Goal: Task Accomplishment & Management: Manage account settings

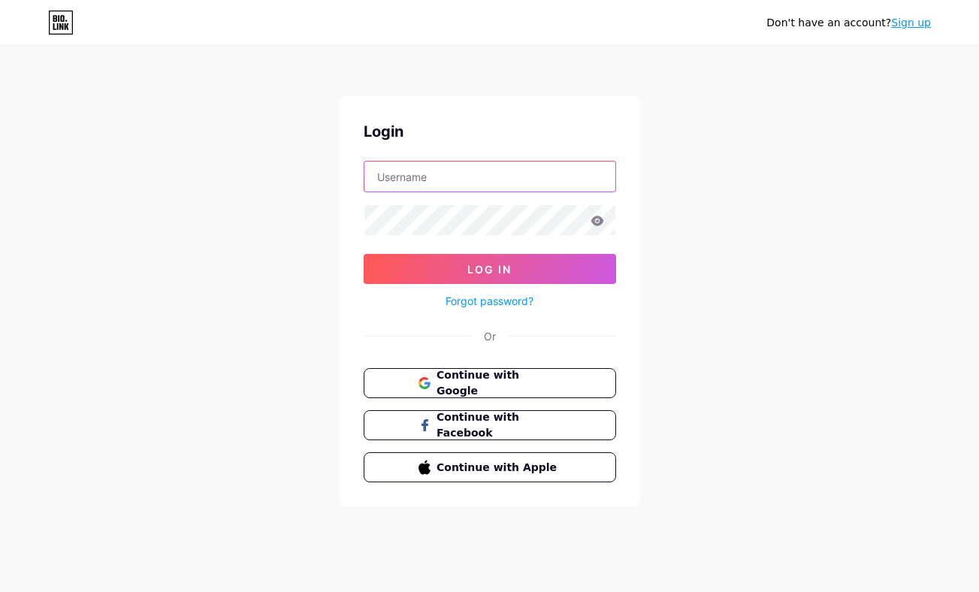
click at [415, 174] on input "text" at bounding box center [489, 177] width 251 height 30
type input "[EMAIL_ADDRESS][DOMAIN_NAME]"
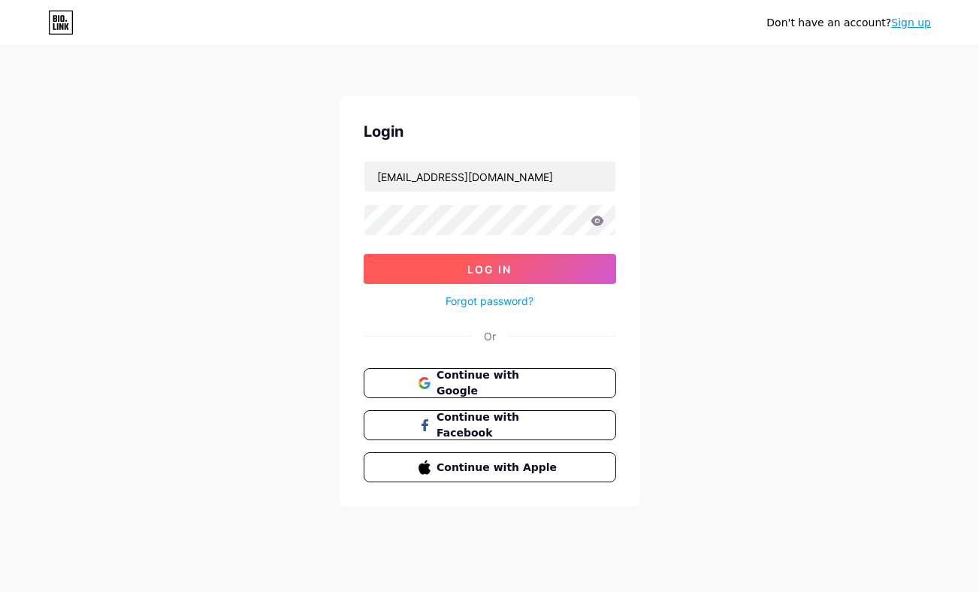
click at [442, 279] on button "Log In" at bounding box center [490, 269] width 252 height 30
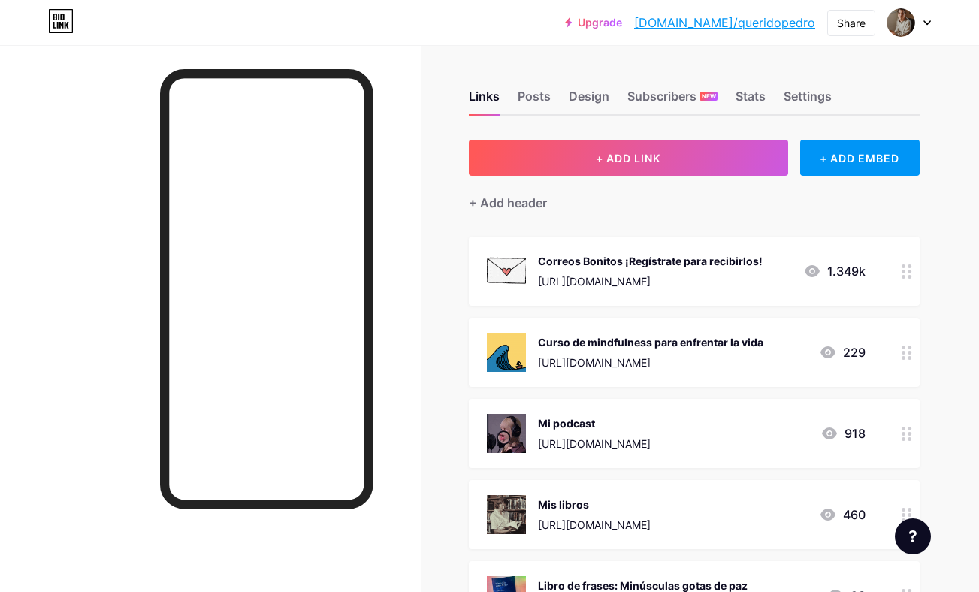
click at [780, 355] on div "Curso de mindfulness para enfrentar la vida [URL][DOMAIN_NAME] 229" at bounding box center [676, 352] width 379 height 39
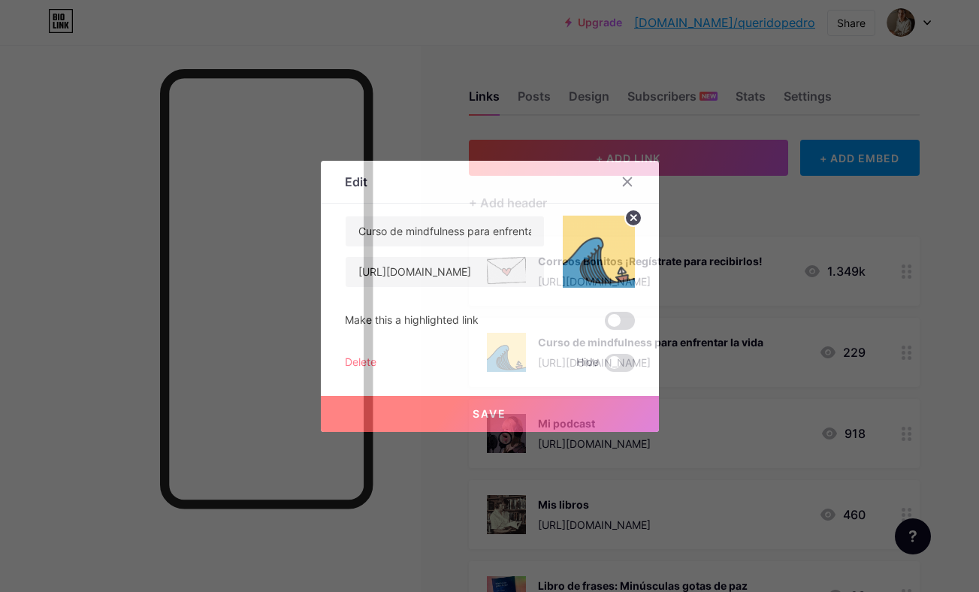
drag, startPoint x: 349, startPoint y: 356, endPoint x: 459, endPoint y: 372, distance: 110.8
click at [459, 372] on div "Curso de mindfulness para enfrentar la vida [URL][DOMAIN_NAME] Make this a high…" at bounding box center [490, 294] width 290 height 156
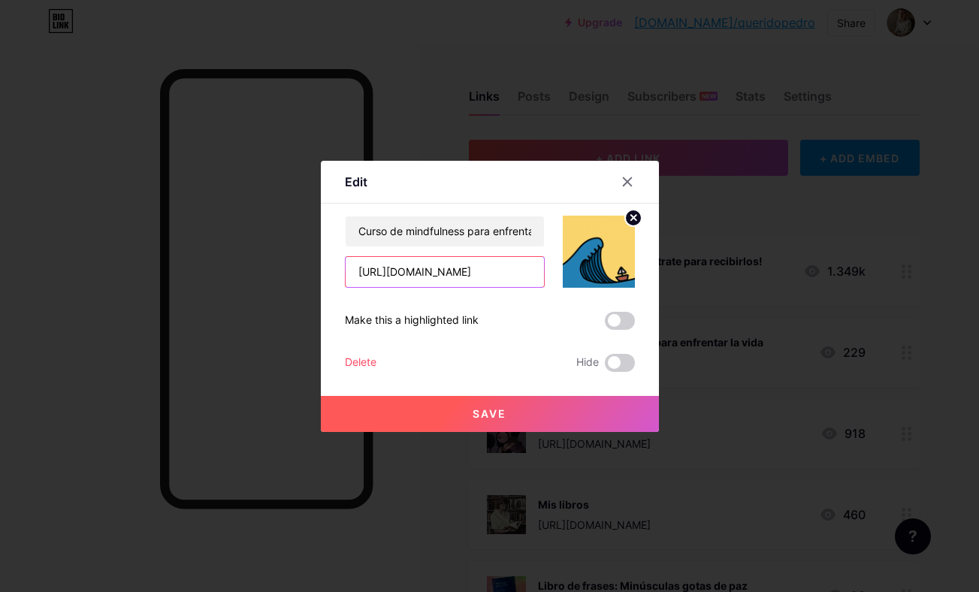
click at [524, 276] on input "[URL][DOMAIN_NAME]" at bounding box center [445, 272] width 198 height 30
type input "[URL][DOMAIN_NAME]"
click at [501, 409] on span "Save" at bounding box center [490, 413] width 34 height 13
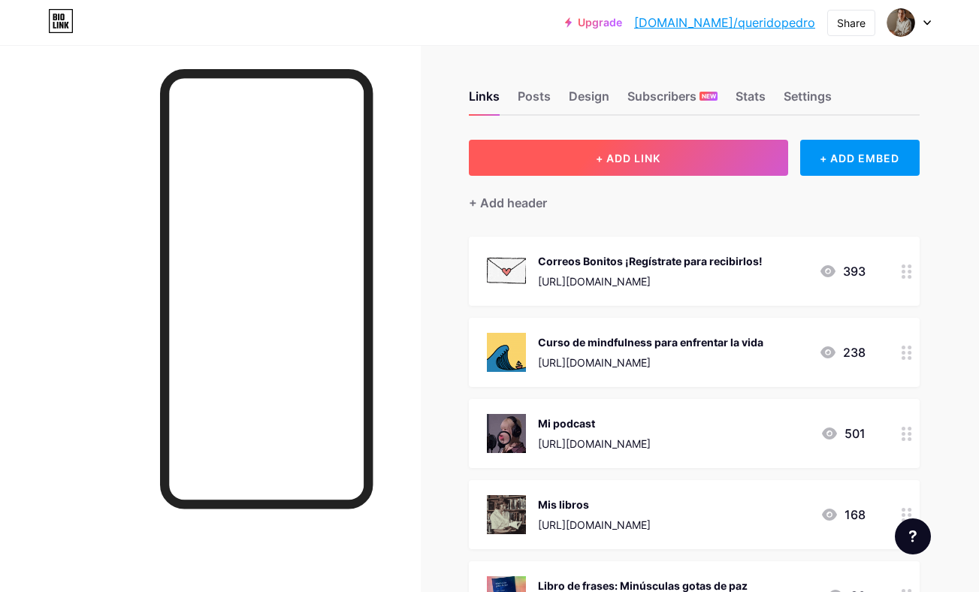
click at [636, 158] on span "+ ADD LINK" at bounding box center [628, 158] width 65 height 13
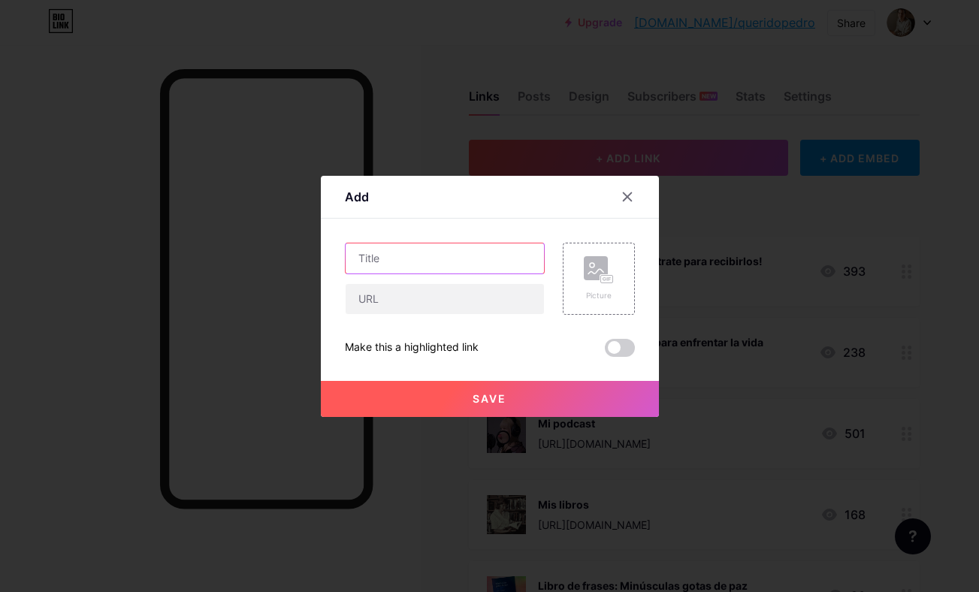
click at [385, 266] on input "text" at bounding box center [445, 258] width 198 height 30
type input "Taller "Vida simple, vida plena" - [DATE]"
click at [610, 276] on rect at bounding box center [606, 279] width 12 height 8
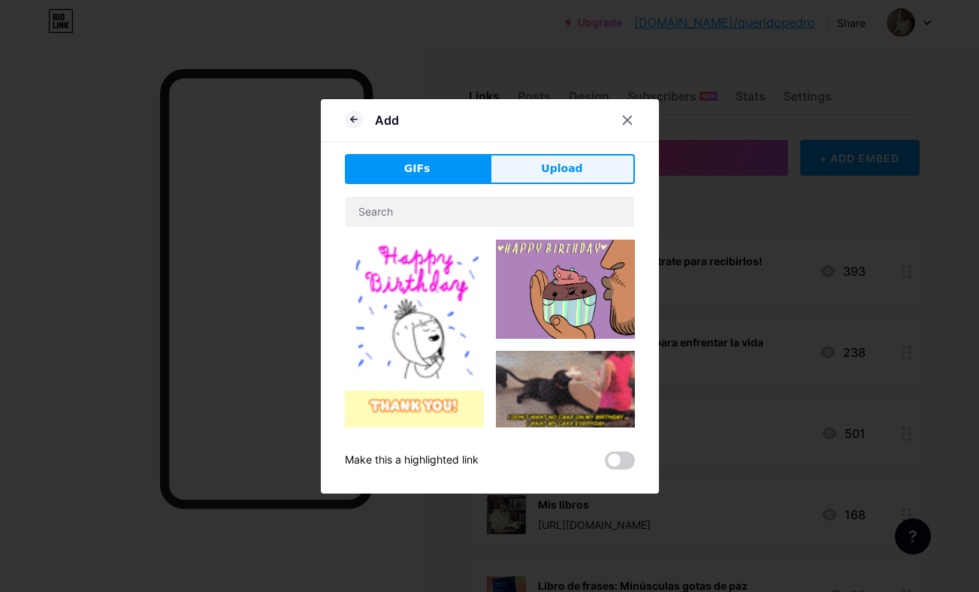
click at [530, 169] on button "Upload" at bounding box center [562, 169] width 145 height 30
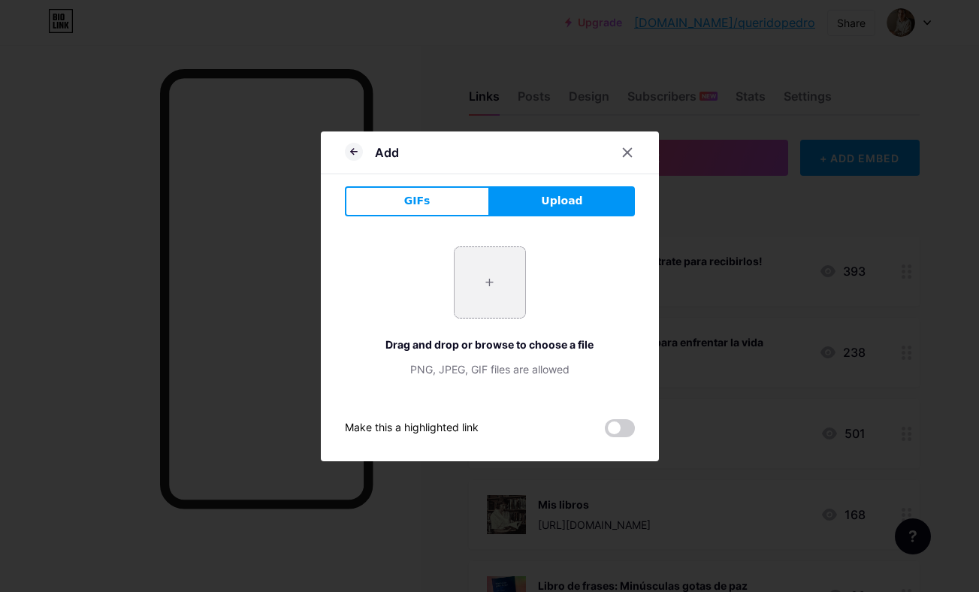
click at [507, 273] on input "file" at bounding box center [490, 282] width 71 height 71
type input "C:\fakepath\Diseño sin título (13).png"
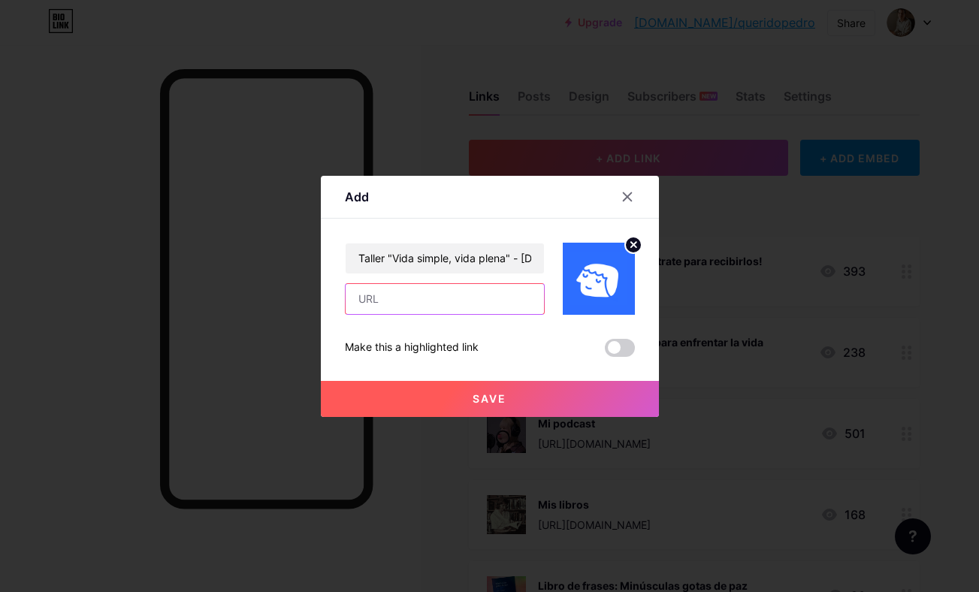
click at [365, 304] on input "text" at bounding box center [445, 299] width 198 height 30
paste input "[URL][DOMAIN_NAME]"
type input "[URL][DOMAIN_NAME]"
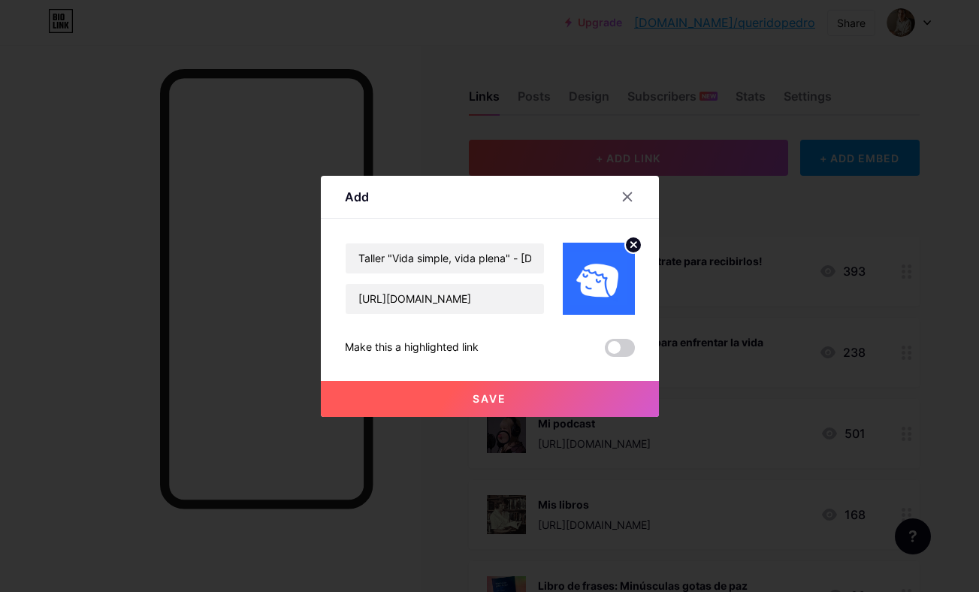
click at [371, 390] on button "Save" at bounding box center [490, 399] width 338 height 36
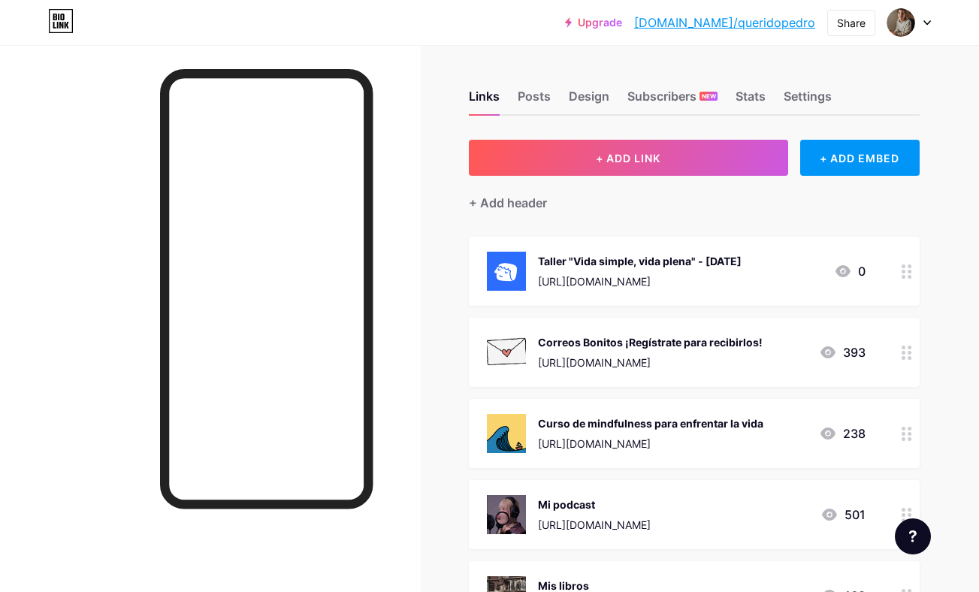
click at [689, 279] on div "[URL][DOMAIN_NAME]" at bounding box center [640, 281] width 204 height 16
click at [624, 359] on span at bounding box center [620, 363] width 30 height 18
click at [605, 367] on input "checkbox" at bounding box center [605, 367] width 0 height 0
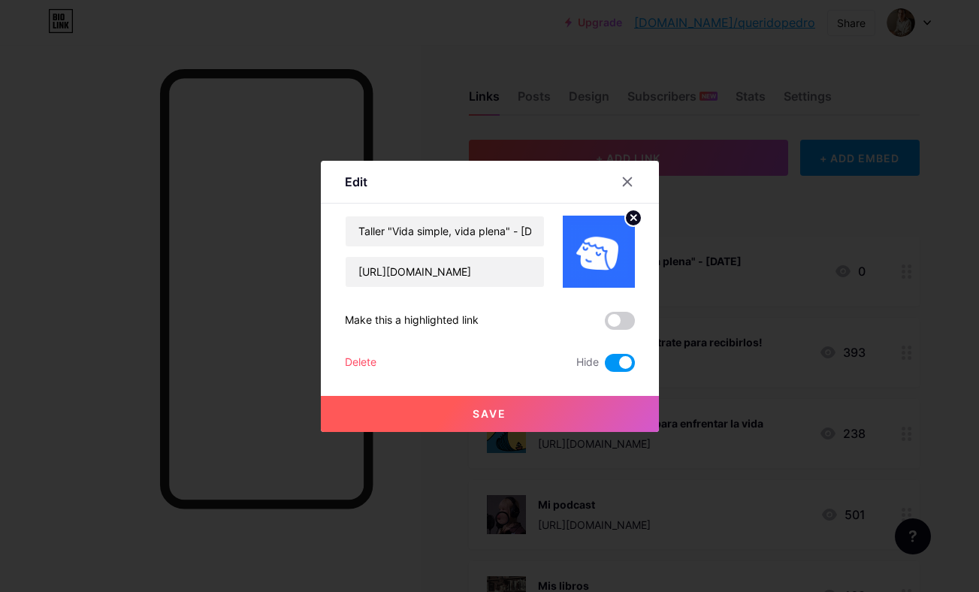
click at [622, 367] on span at bounding box center [620, 363] width 30 height 18
click at [605, 367] on input "checkbox" at bounding box center [605, 367] width 0 height 0
click at [628, 322] on span at bounding box center [620, 321] width 30 height 18
click at [605, 325] on input "checkbox" at bounding box center [605, 325] width 0 height 0
click at [548, 410] on button "Save" at bounding box center [490, 414] width 338 height 36
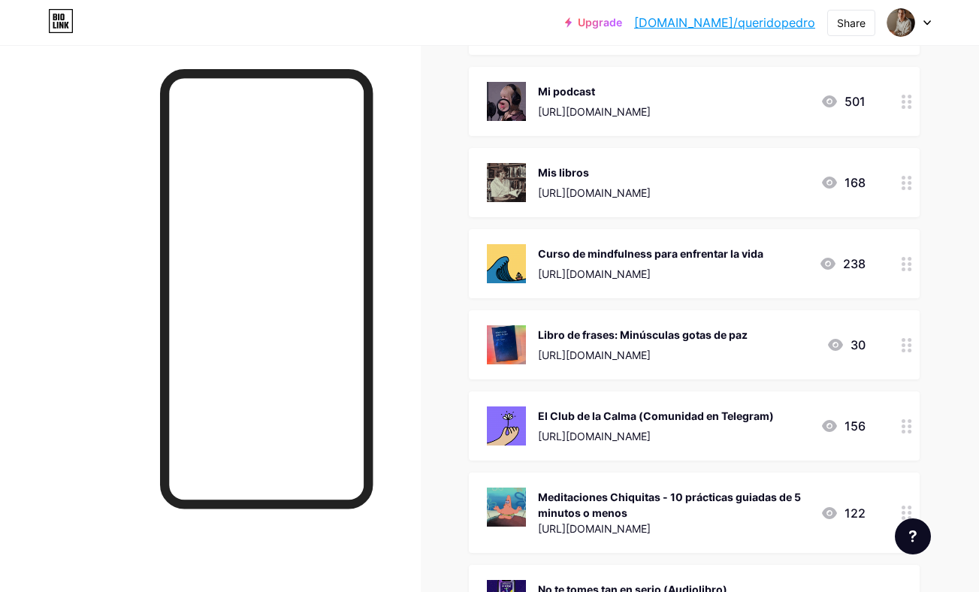
scroll to position [372, 0]
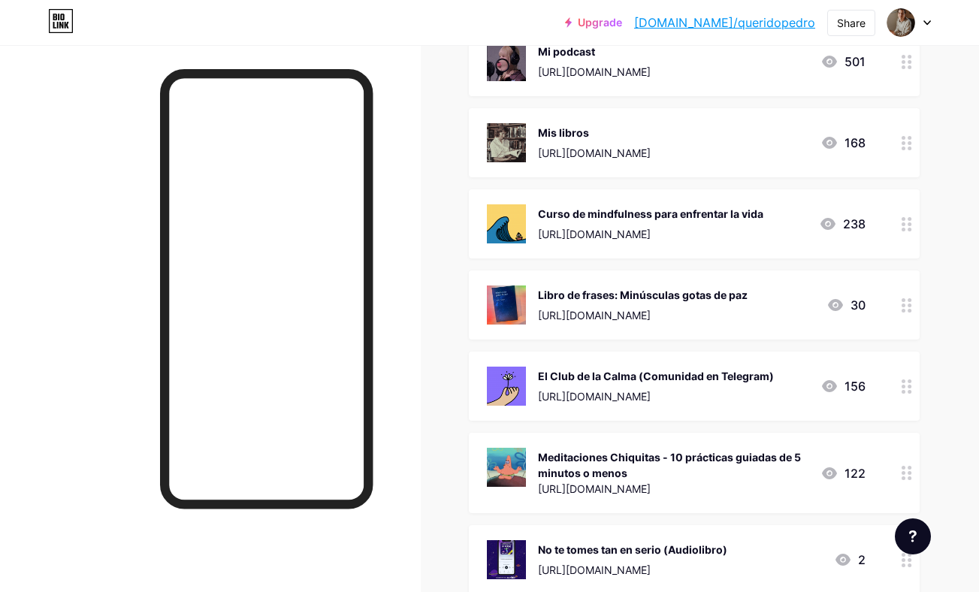
click at [724, 379] on div "El Club de la Calma (Comunidad en Telegram)" at bounding box center [656, 376] width 236 height 16
click at [612, 366] on span at bounding box center [620, 363] width 30 height 18
click at [605, 367] on input "checkbox" at bounding box center [605, 367] width 0 height 0
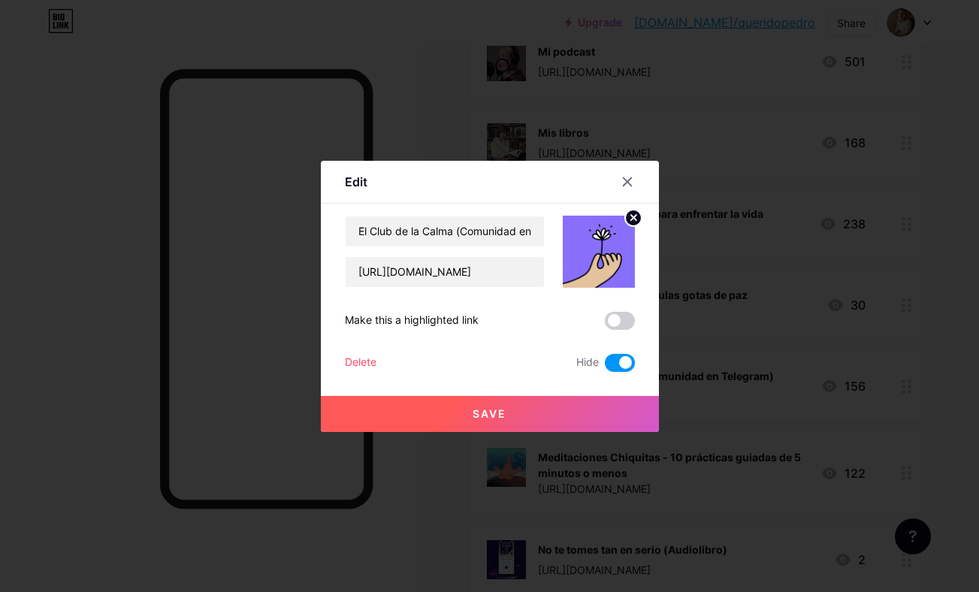
click at [364, 359] on div "Delete" at bounding box center [361, 363] width 32 height 18
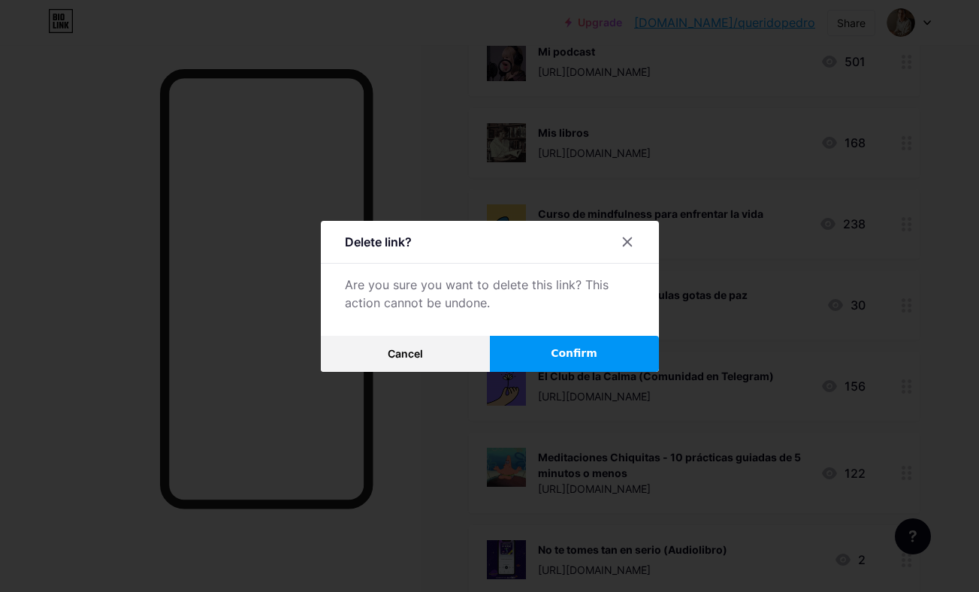
click at [545, 358] on button "Confirm" at bounding box center [574, 354] width 169 height 36
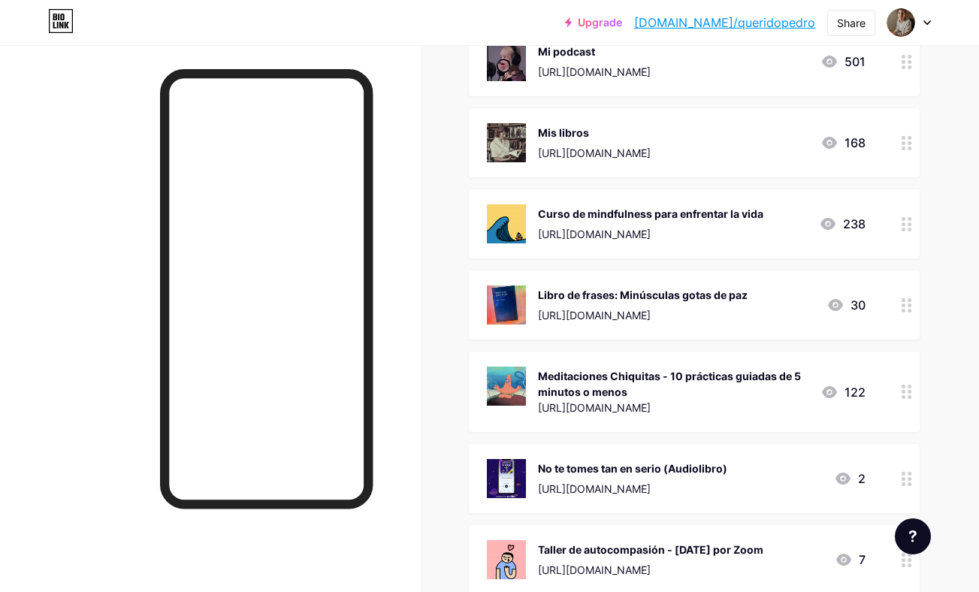
click at [727, 459] on div "No te tomes tan en serio (Audiolibro) [URL][DOMAIN_NAME]" at bounding box center [632, 478] width 189 height 39
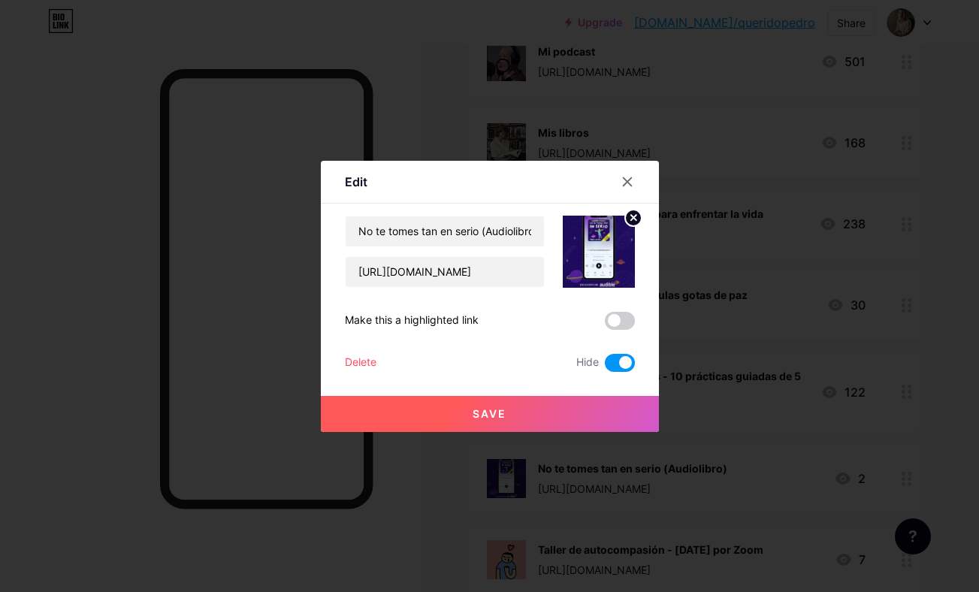
click at [359, 366] on div "Delete" at bounding box center [361, 363] width 32 height 18
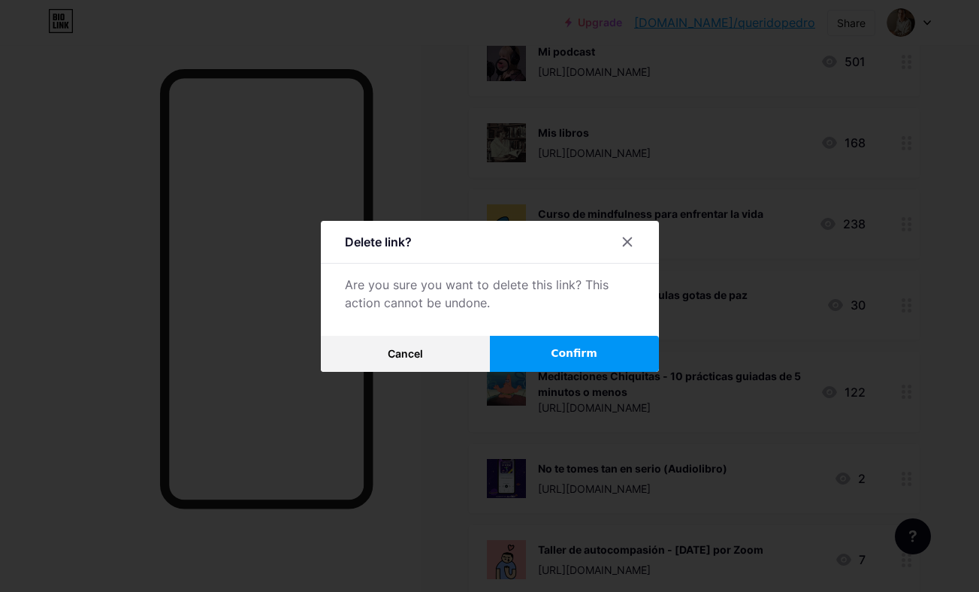
click at [546, 361] on button "Confirm" at bounding box center [574, 354] width 169 height 36
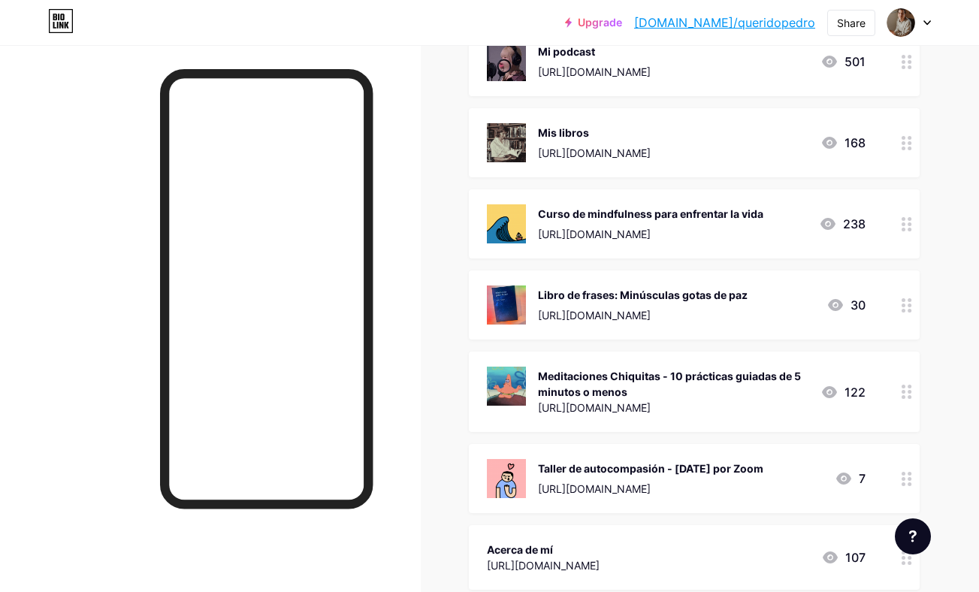
click at [685, 458] on div "Taller de autocompasión - [DATE] por Zoom [URL][DOMAIN_NAME] 7" at bounding box center [694, 478] width 451 height 69
click at [360, 361] on div "Delete" at bounding box center [361, 363] width 32 height 18
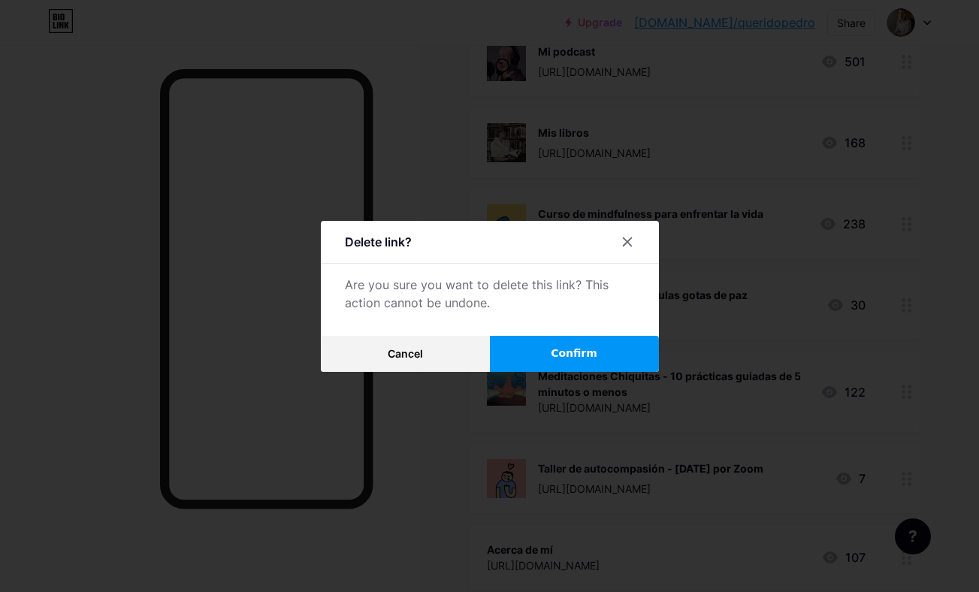
click at [554, 357] on span "Confirm" at bounding box center [574, 354] width 47 height 16
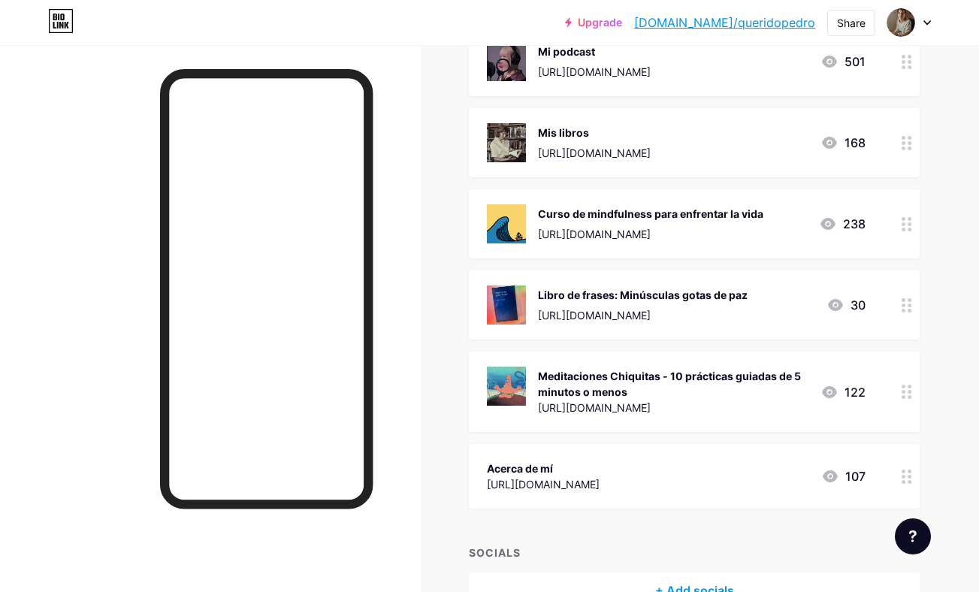
click at [646, 374] on div "Meditaciones Chiquitas - 10 prácticas guiadas de 5 minutos o menos" at bounding box center [673, 384] width 270 height 32
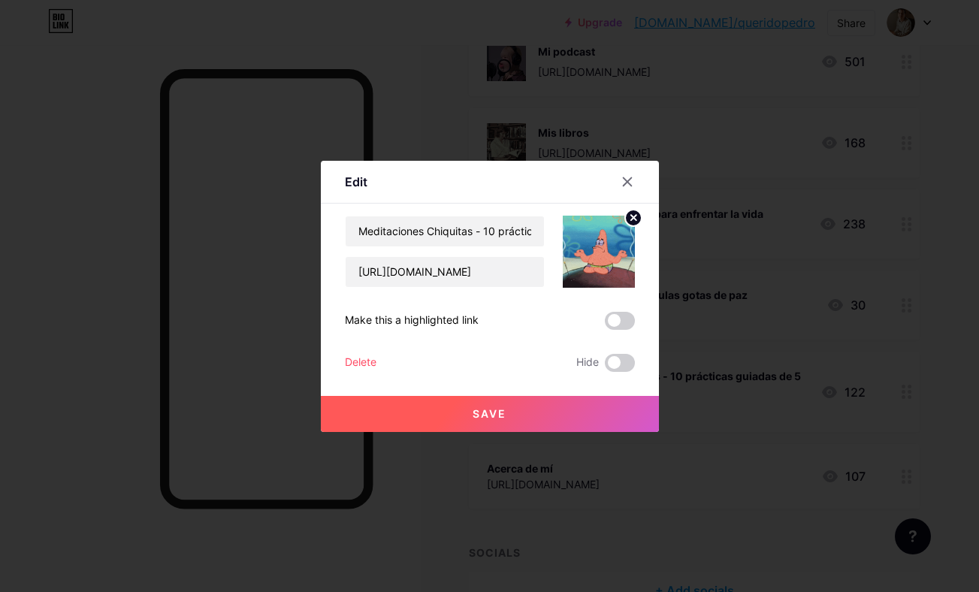
click at [359, 361] on div "Delete" at bounding box center [361, 363] width 32 height 18
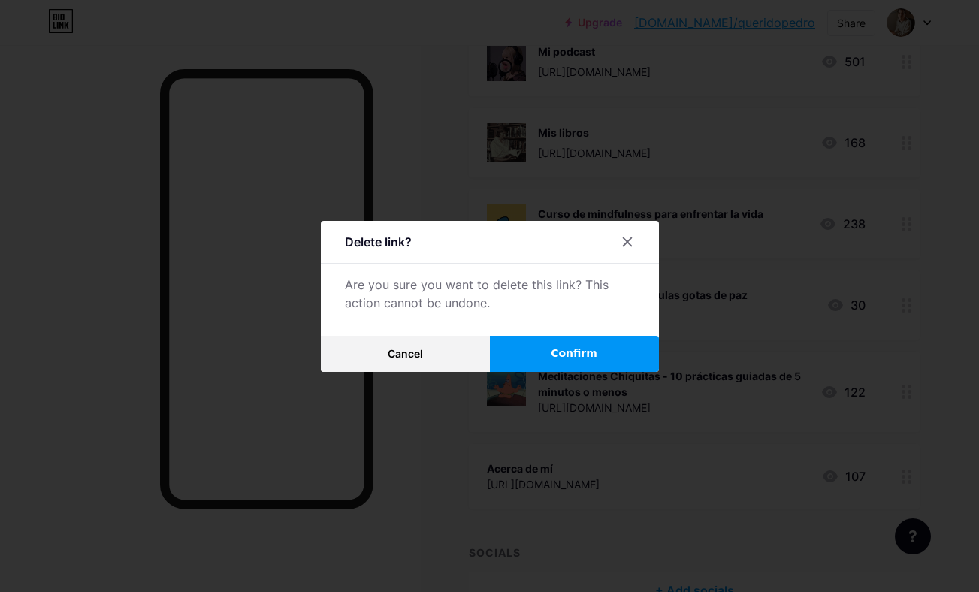
click at [560, 346] on span "Confirm" at bounding box center [574, 354] width 47 height 16
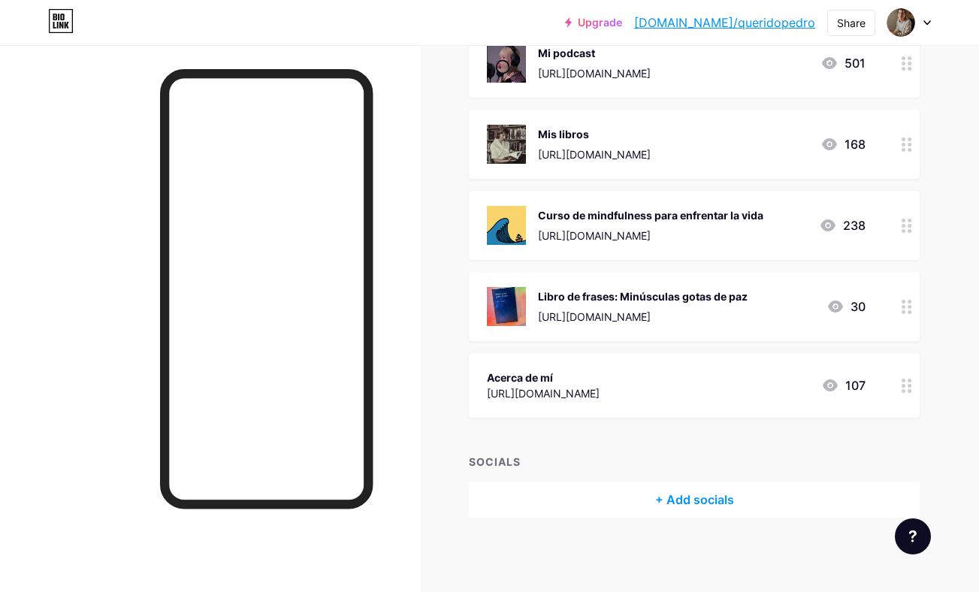
scroll to position [352, 0]
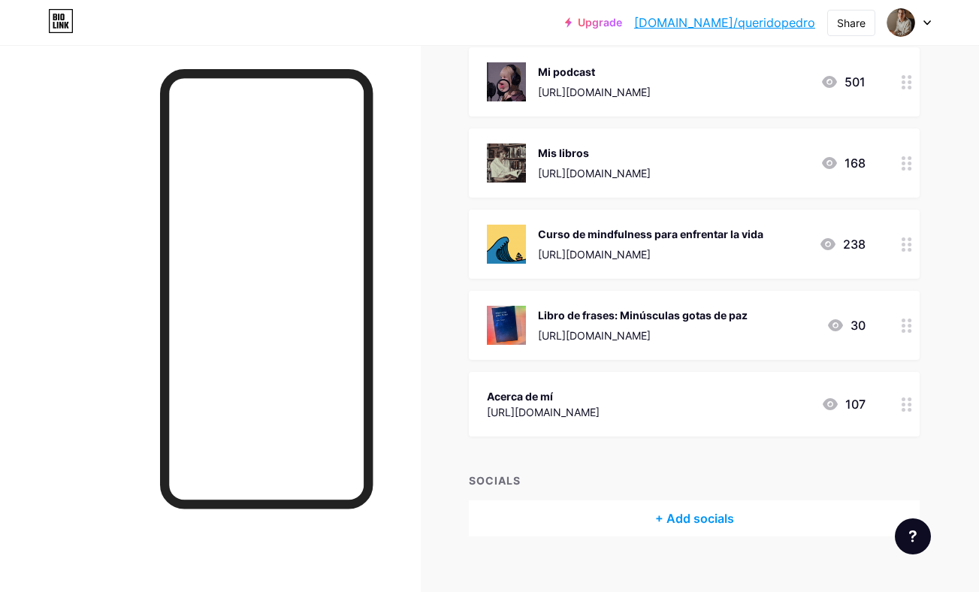
click at [698, 329] on div "[URL][DOMAIN_NAME]" at bounding box center [643, 336] width 210 height 16
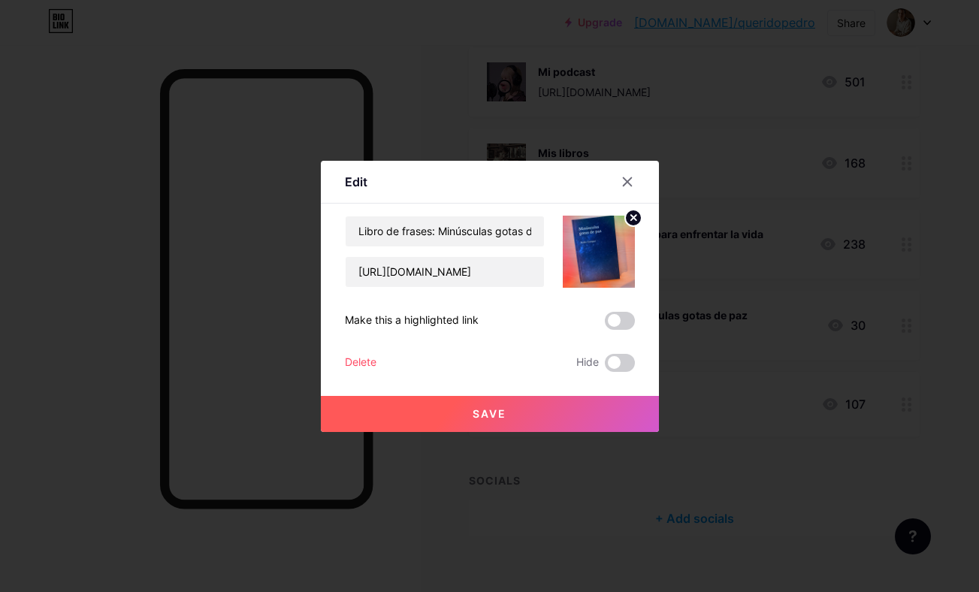
click at [366, 355] on div "Delete" at bounding box center [361, 363] width 32 height 18
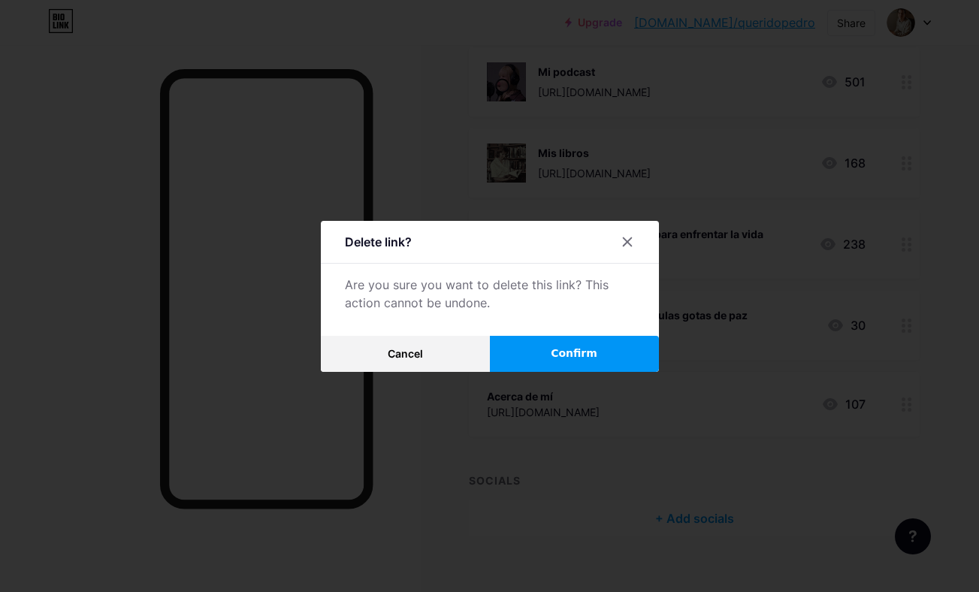
click at [541, 346] on button "Confirm" at bounding box center [574, 354] width 169 height 36
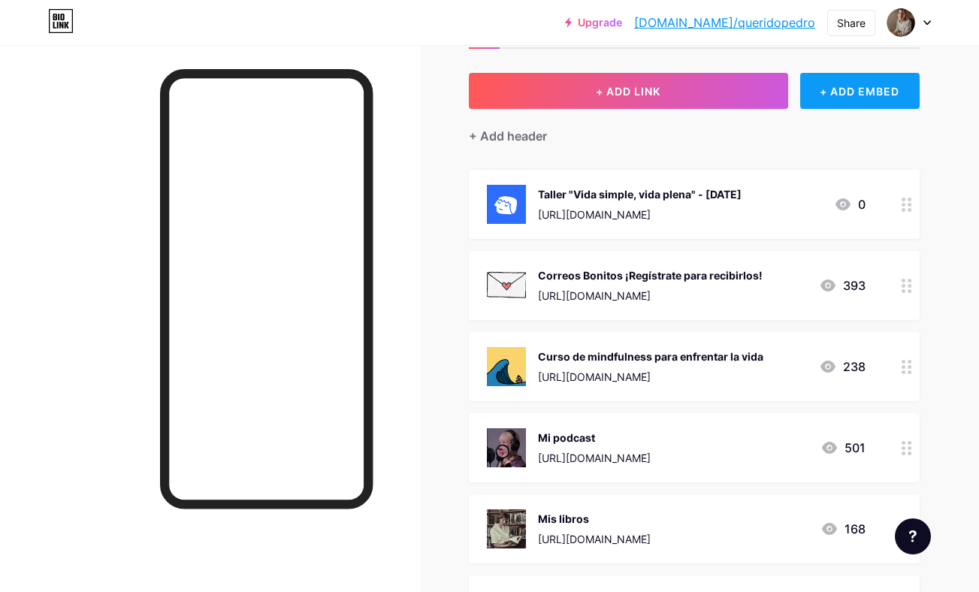
scroll to position [0, 0]
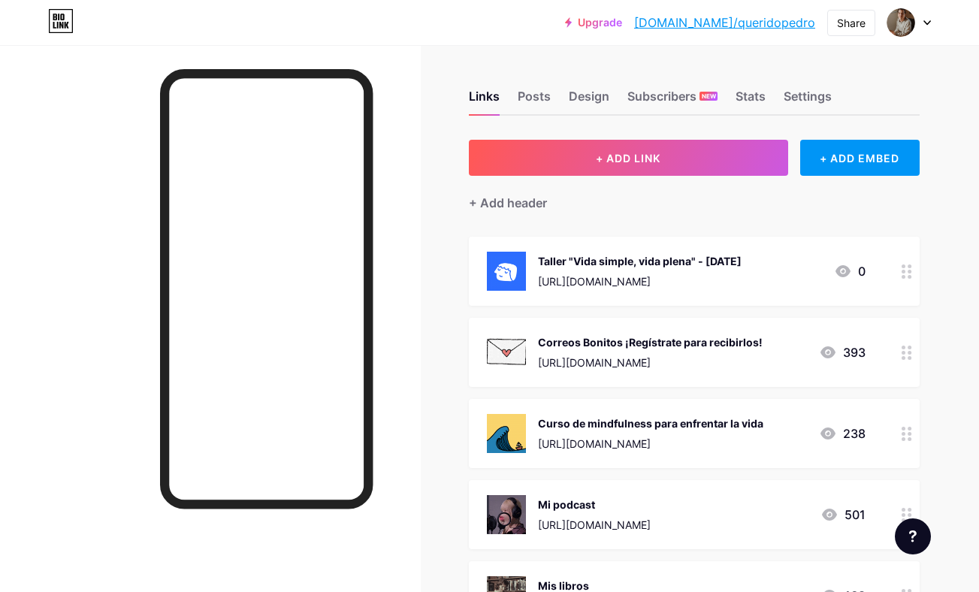
click at [781, 19] on link "[DOMAIN_NAME]/queridopedro" at bounding box center [724, 23] width 181 height 18
